Goal: Navigation & Orientation: Understand site structure

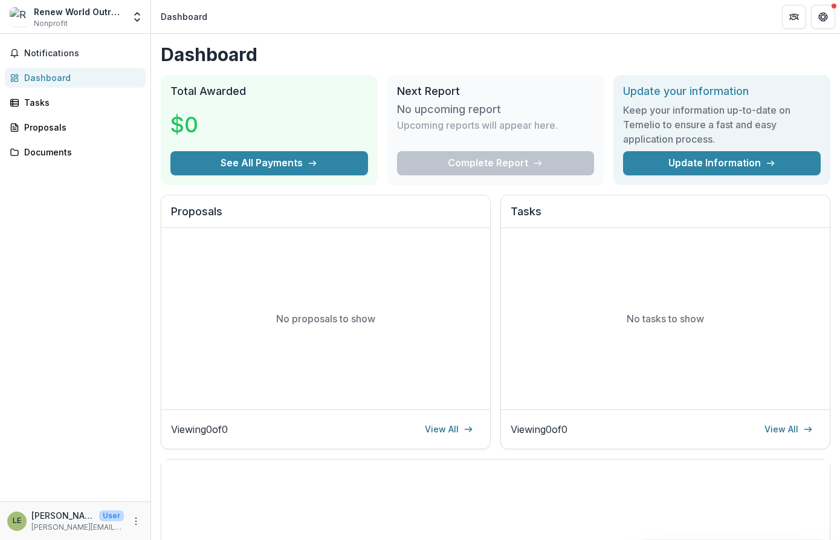
click at [18, 18] on img at bounding box center [19, 16] width 19 height 19
click at [32, 156] on div "Documents" at bounding box center [80, 152] width 112 height 13
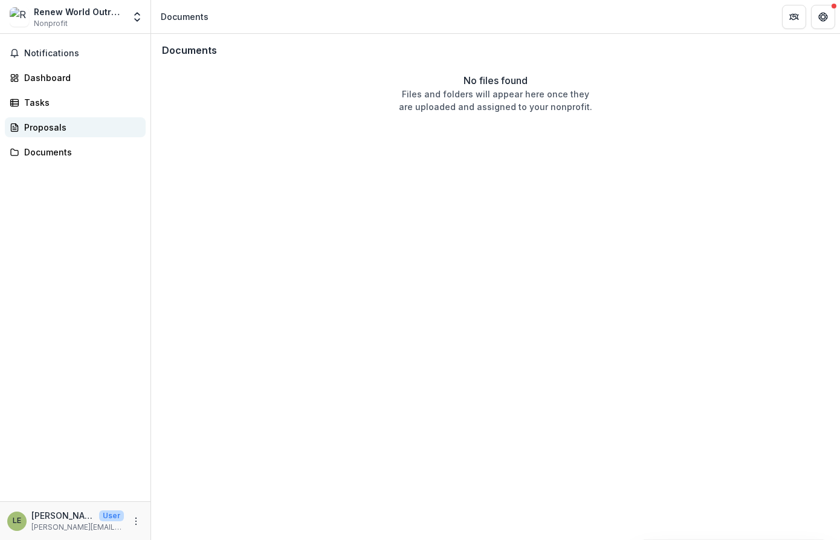
click at [60, 126] on div "Proposals" at bounding box center [80, 127] width 112 height 13
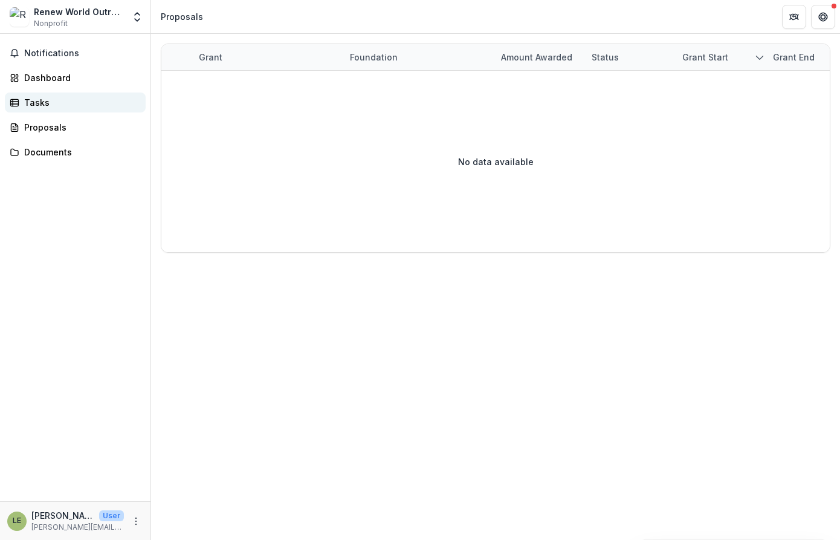
click at [57, 105] on div "Tasks" at bounding box center [80, 102] width 112 height 13
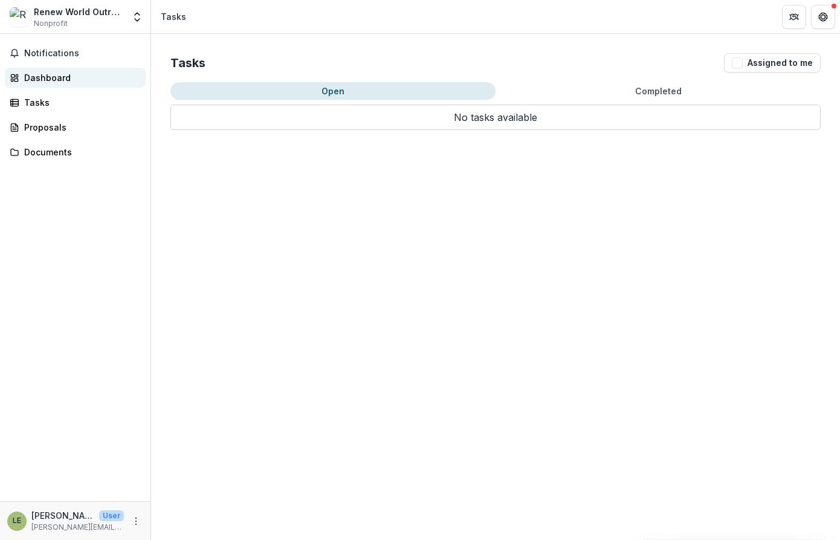
click at [64, 83] on div "Dashboard" at bounding box center [80, 77] width 112 height 13
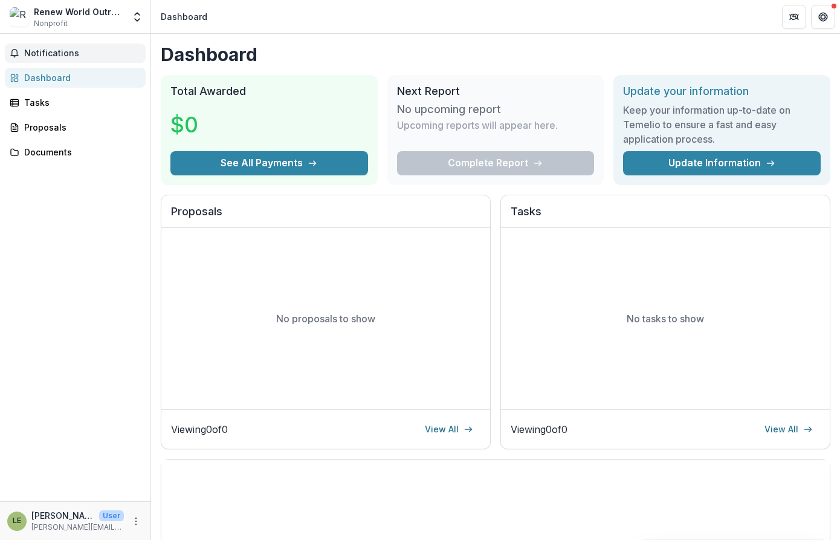
click at [68, 60] on button "Notifications" at bounding box center [75, 53] width 141 height 19
